Goal: Check status: Check status

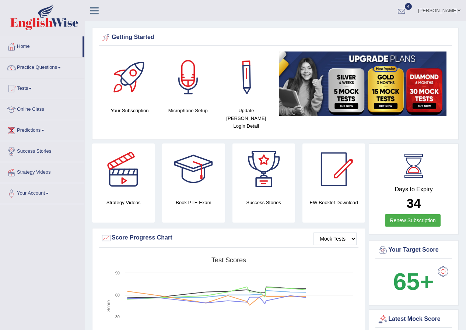
click at [404, 12] on div at bounding box center [401, 11] width 11 height 11
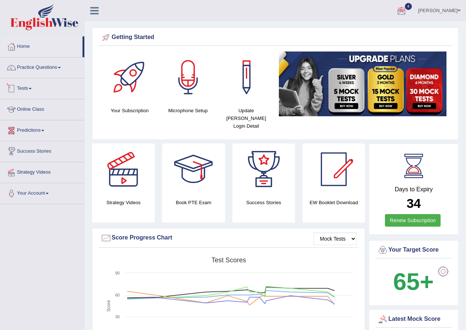
click at [27, 86] on link "Tests" at bounding box center [42, 87] width 84 height 18
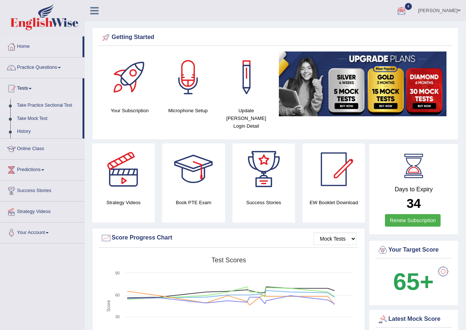
click at [43, 104] on link "Take Practice Sectional Test" at bounding box center [48, 105] width 69 height 13
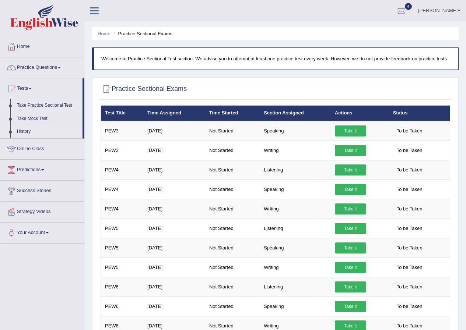
click at [27, 132] on link "History" at bounding box center [48, 131] width 69 height 13
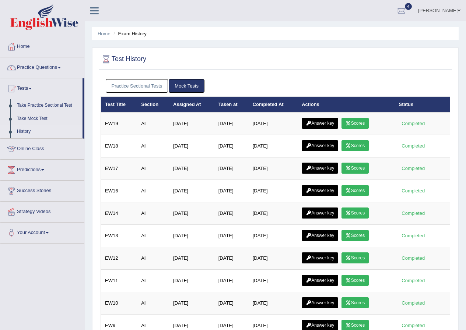
click at [146, 87] on link "Practice Sectional Tests" at bounding box center [137, 86] width 63 height 14
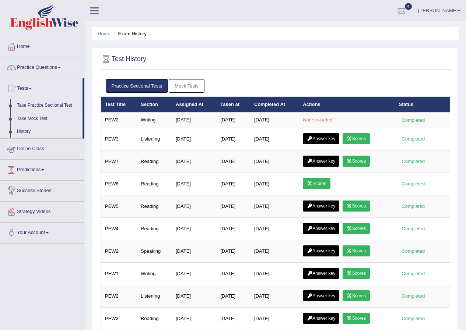
click at [35, 117] on link "Take Mock Test" at bounding box center [48, 118] width 69 height 13
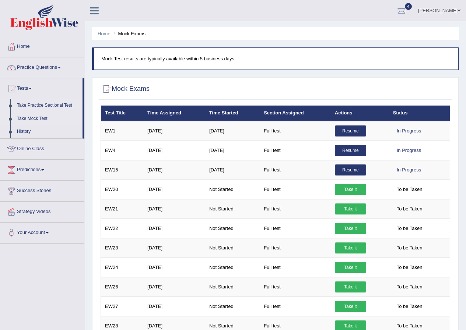
click at [37, 103] on link "Take Practice Sectional Test" at bounding box center [48, 105] width 69 height 13
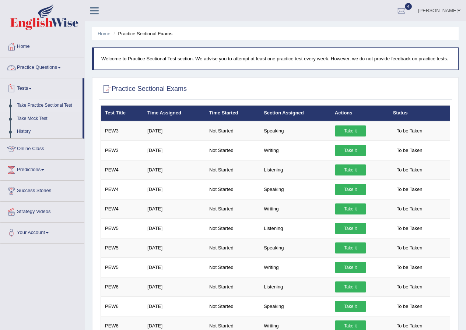
click at [42, 69] on link "Practice Questions" at bounding box center [42, 66] width 84 height 18
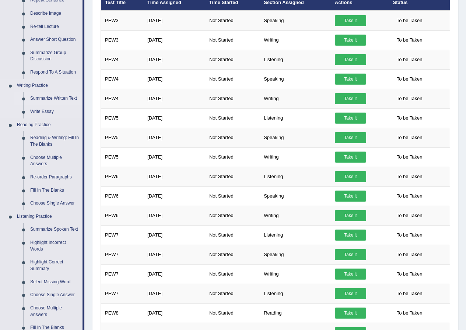
scroll to position [184, 0]
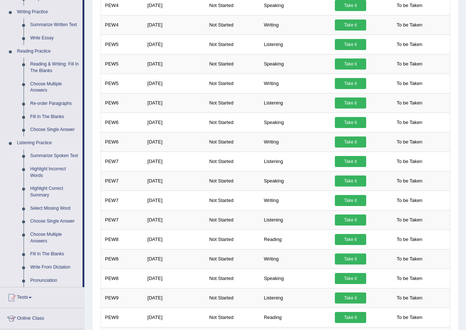
click at [56, 154] on link "Summarize Spoken Text" at bounding box center [55, 156] width 56 height 13
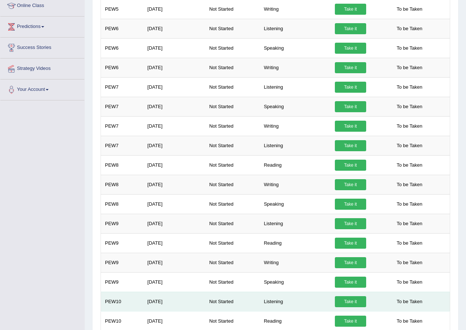
scroll to position [374, 0]
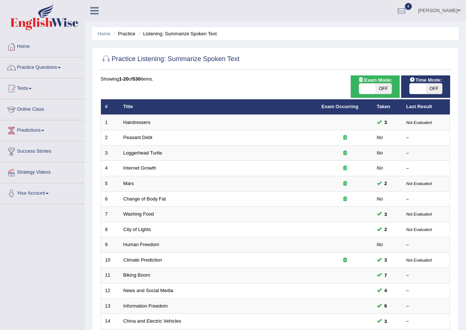
click at [430, 88] on span "OFF" at bounding box center [434, 89] width 16 height 10
checkbox input "true"
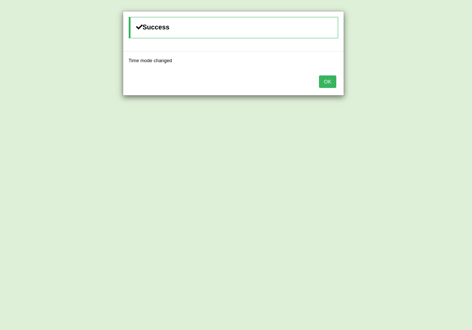
click at [326, 84] on button "OK" at bounding box center [327, 82] width 17 height 13
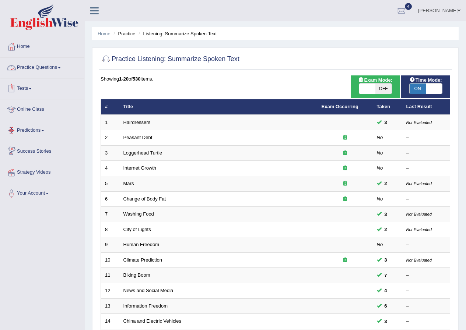
click at [17, 85] on link "Tests" at bounding box center [42, 87] width 84 height 18
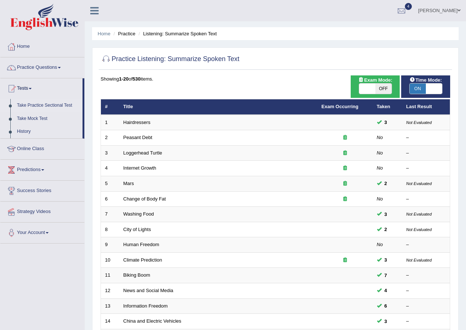
click at [51, 104] on link "Take Practice Sectional Test" at bounding box center [48, 105] width 69 height 13
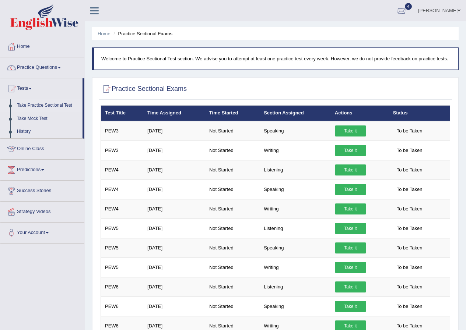
click at [407, 8] on div at bounding box center [401, 11] width 11 height 11
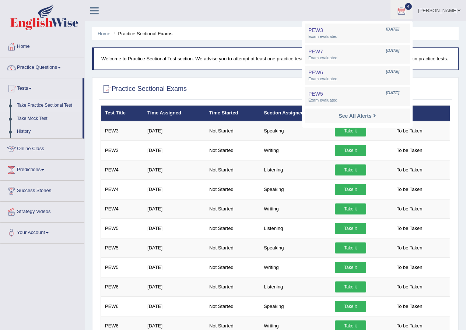
click at [262, 14] on ul "Hiroka Matsuzaki Toggle navigation Username: HirokaM Access Type: Online Subscr…" at bounding box center [332, 10] width 267 height 21
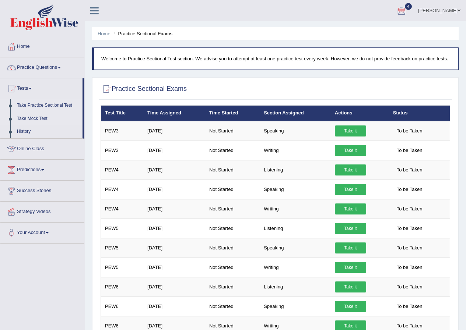
click at [41, 117] on link "Take Mock Test" at bounding box center [48, 118] width 69 height 13
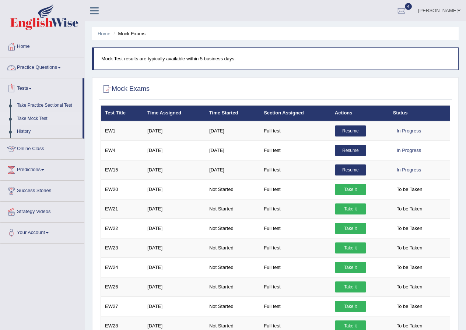
click at [44, 68] on link "Practice Questions" at bounding box center [42, 66] width 84 height 18
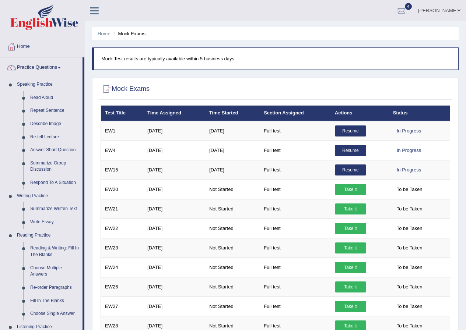
click at [51, 24] on img at bounding box center [44, 17] width 68 height 27
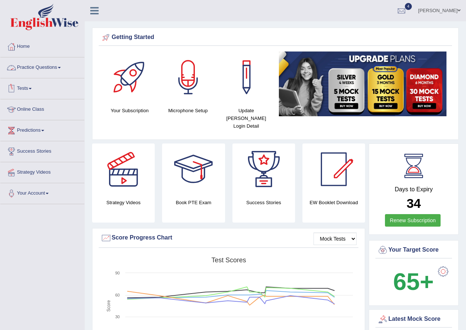
click at [34, 91] on link "Tests" at bounding box center [42, 87] width 84 height 18
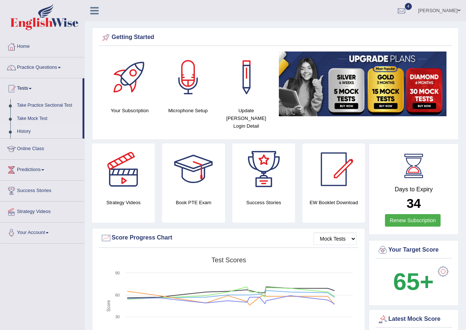
click at [20, 131] on link "History" at bounding box center [48, 131] width 69 height 13
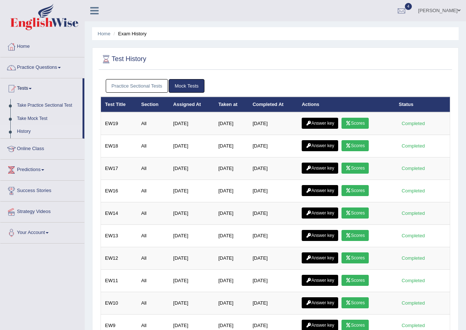
click at [138, 82] on link "Practice Sectional Tests" at bounding box center [137, 86] width 63 height 14
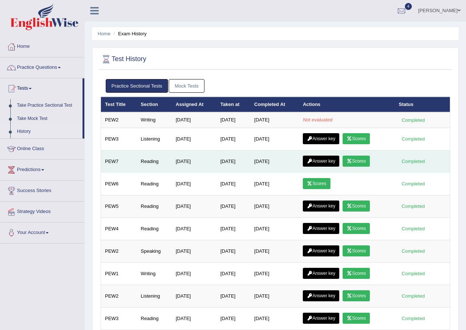
click at [333, 162] on link "Answer key" at bounding box center [321, 161] width 36 height 11
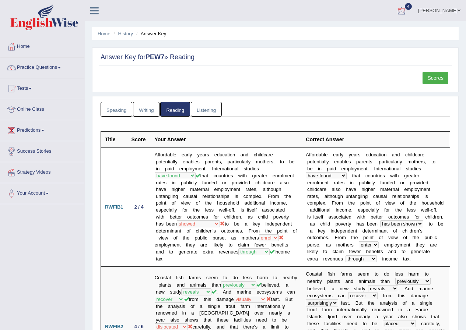
click at [406, 10] on div at bounding box center [401, 11] width 11 height 11
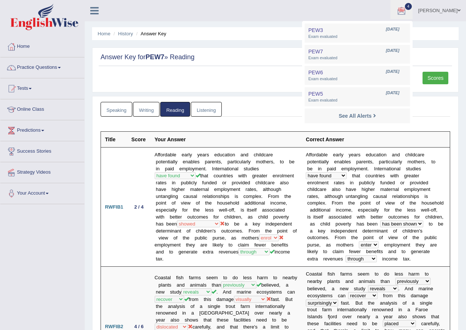
click at [383, 12] on ul "Hiroka Matsuzaki Toggle navigation Username: HirokaM Access Type: Online Subscr…" at bounding box center [332, 10] width 267 height 21
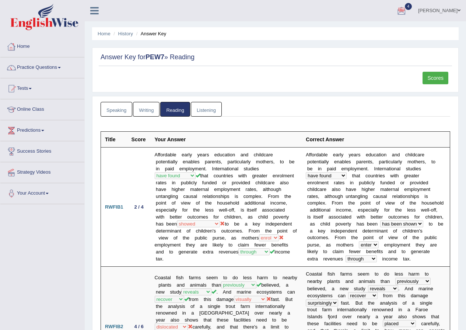
click at [24, 48] on link "Home" at bounding box center [42, 45] width 84 height 18
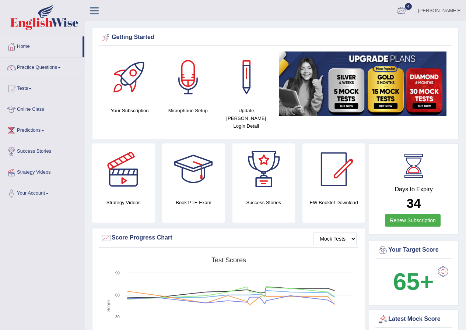
click at [407, 12] on div at bounding box center [401, 11] width 11 height 11
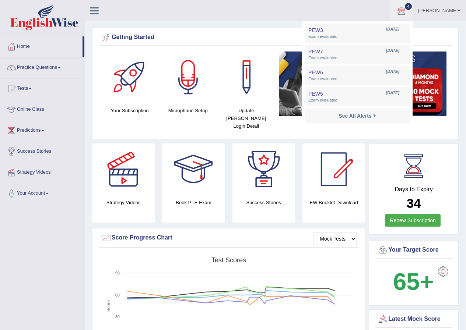
click at [260, 16] on ul "Hiroka Matsuzaki Toggle navigation Username: HirokaM Access Type: Online Subscr…" at bounding box center [332, 10] width 267 height 21
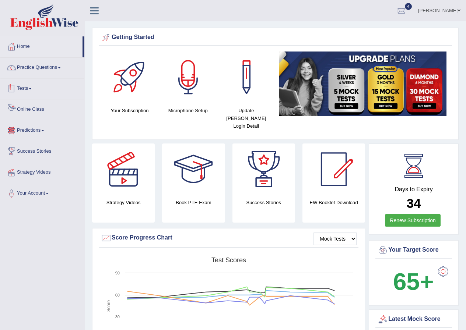
click at [30, 84] on link "Tests" at bounding box center [42, 87] width 84 height 18
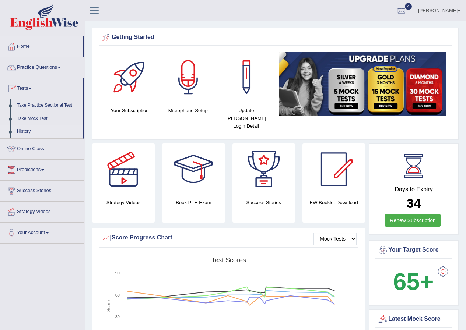
click at [20, 130] on link "History" at bounding box center [48, 131] width 69 height 13
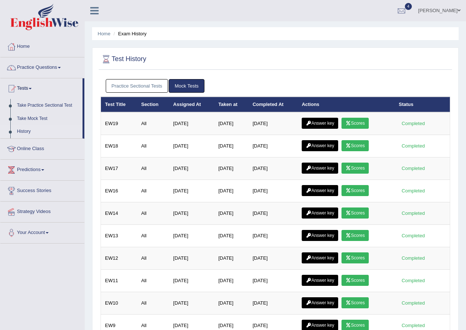
click at [146, 84] on link "Practice Sectional Tests" at bounding box center [137, 86] width 63 height 14
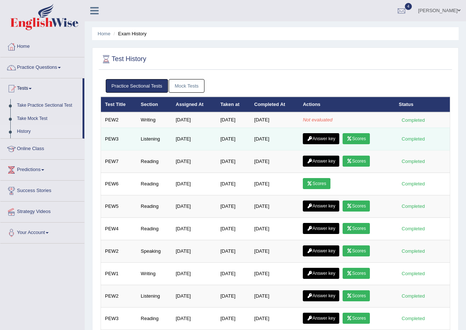
click at [145, 133] on td "Listening" at bounding box center [154, 139] width 35 height 22
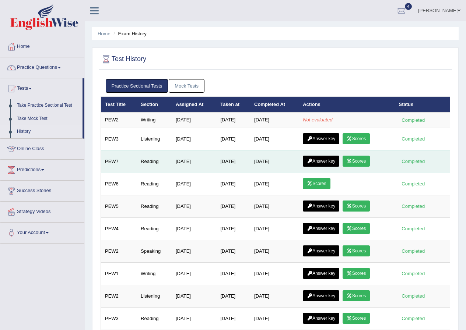
click at [203, 171] on td "[DATE]" at bounding box center [194, 161] width 45 height 22
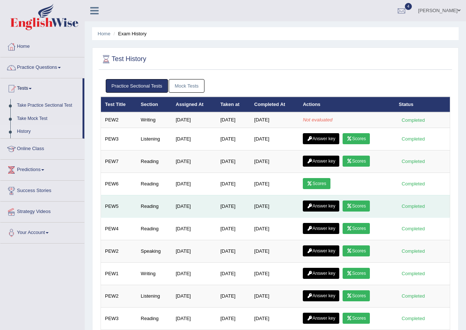
click at [216, 203] on td "[DATE]" at bounding box center [233, 206] width 34 height 22
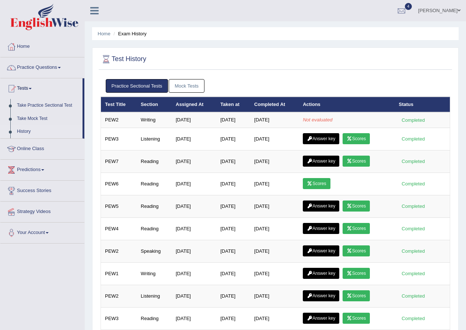
drag, startPoint x: 213, startPoint y: 205, endPoint x: 359, endPoint y: 58, distance: 207.1
click at [359, 58] on div at bounding box center [276, 59] width 350 height 15
click at [405, 10] on div at bounding box center [401, 11] width 11 height 11
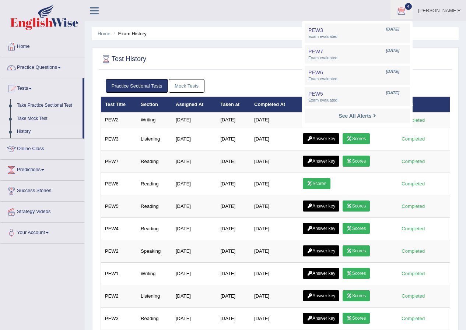
click at [261, 17] on ul "Hiroka Matsuzaki Toggle navigation Username: HirokaM Access Type: Online Subscr…" at bounding box center [332, 10] width 267 height 21
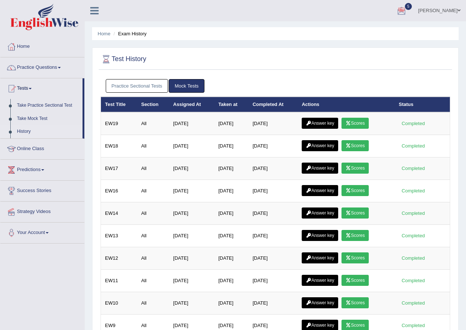
click at [150, 83] on link "Practice Sectional Tests" at bounding box center [137, 86] width 63 height 14
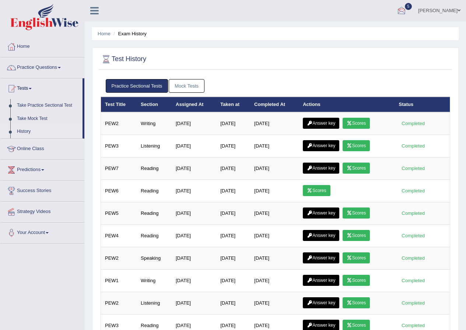
click at [406, 9] on div at bounding box center [401, 11] width 11 height 11
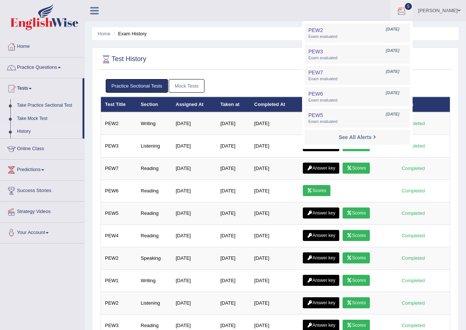
click at [260, 14] on ul "Hiroka Matsuzaki Toggle navigation Username: HirokaM Access Type: Online Subscr…" at bounding box center [332, 10] width 267 height 21
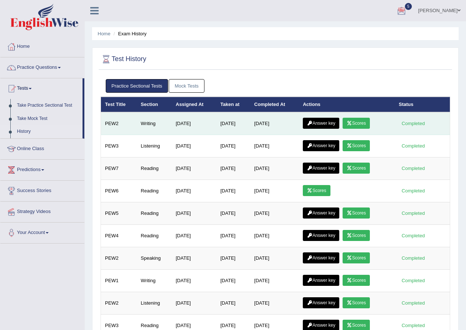
click at [320, 126] on link "Answer key" at bounding box center [321, 123] width 36 height 11
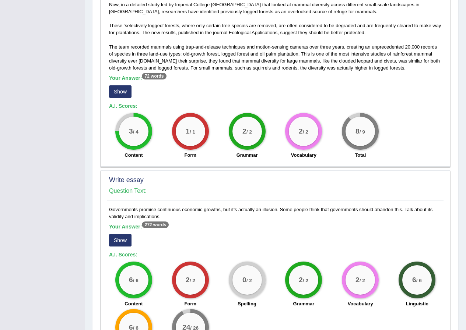
scroll to position [509, 0]
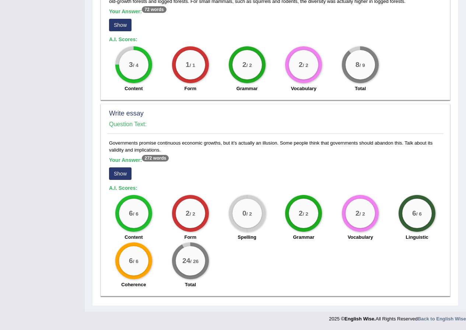
click at [117, 174] on button "Show" at bounding box center [120, 174] width 22 height 13
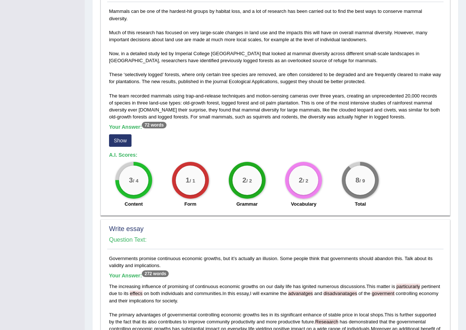
scroll to position [283, 0]
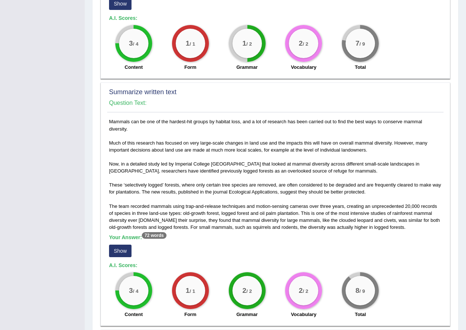
click at [123, 251] on button "Show" at bounding box center [120, 251] width 22 height 13
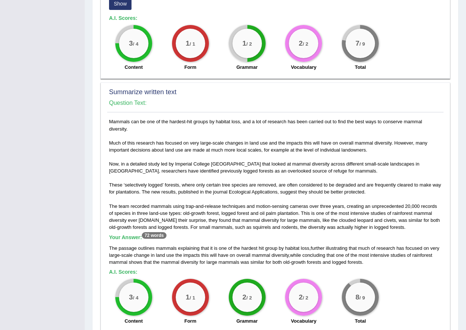
scroll to position [209, 0]
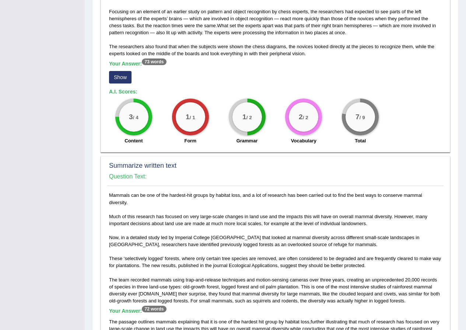
click at [128, 75] on button "Show" at bounding box center [120, 77] width 22 height 13
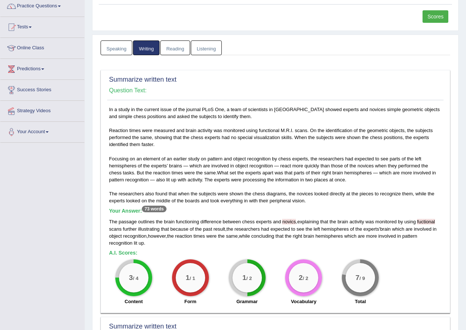
scroll to position [0, 0]
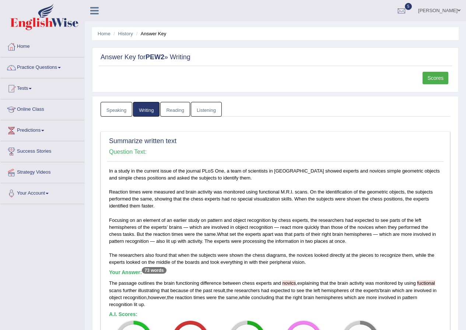
click at [433, 76] on link "Scores" at bounding box center [436, 78] width 26 height 13
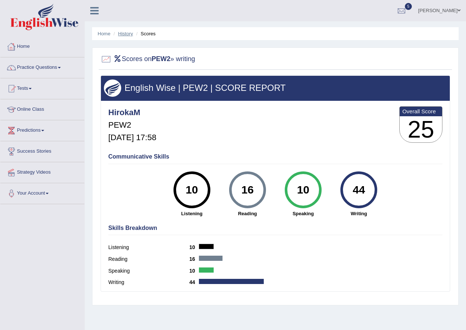
click at [126, 34] on link "History" at bounding box center [125, 34] width 15 height 6
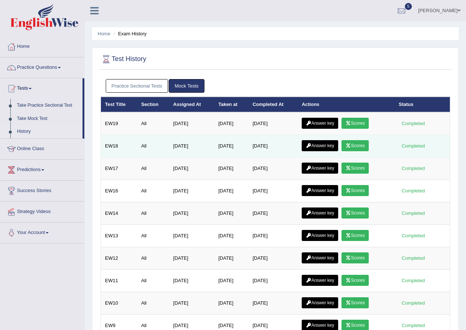
click at [363, 142] on link "Scores" at bounding box center [354, 145] width 27 height 11
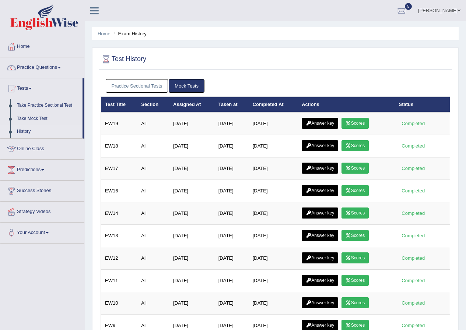
click at [142, 85] on link "Practice Sectional Tests" at bounding box center [137, 86] width 63 height 14
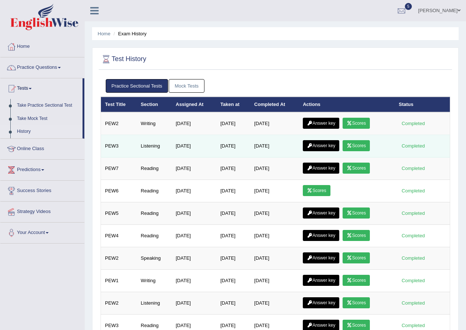
click at [361, 148] on link "Scores" at bounding box center [356, 145] width 27 height 11
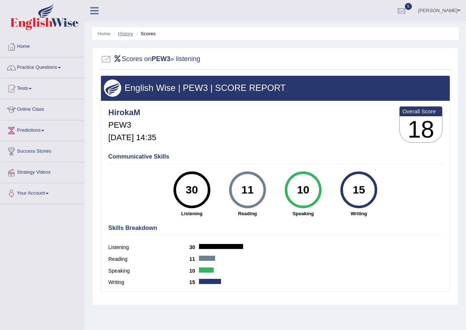
click at [122, 32] on link "History" at bounding box center [125, 34] width 15 height 6
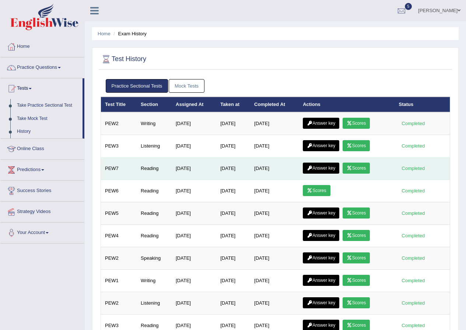
click at [355, 165] on link "Scores" at bounding box center [356, 168] width 27 height 11
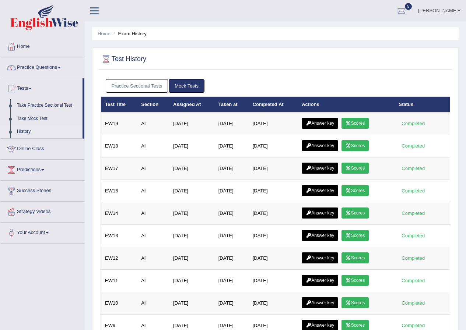
click at [24, 130] on link "History" at bounding box center [48, 131] width 69 height 13
click at [143, 85] on link "Practice Sectional Tests" at bounding box center [137, 86] width 63 height 14
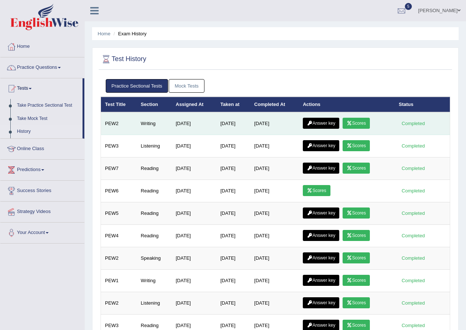
click at [335, 123] on link "Answer key" at bounding box center [321, 123] width 36 height 11
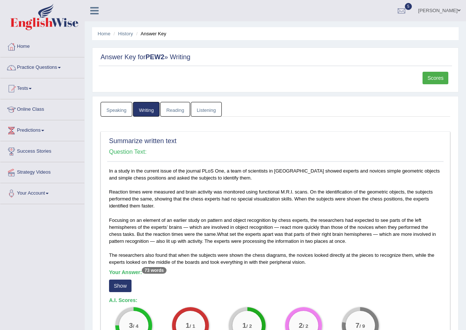
click at [427, 77] on link "Scores" at bounding box center [436, 78] width 26 height 13
